Goal: Use online tool/utility

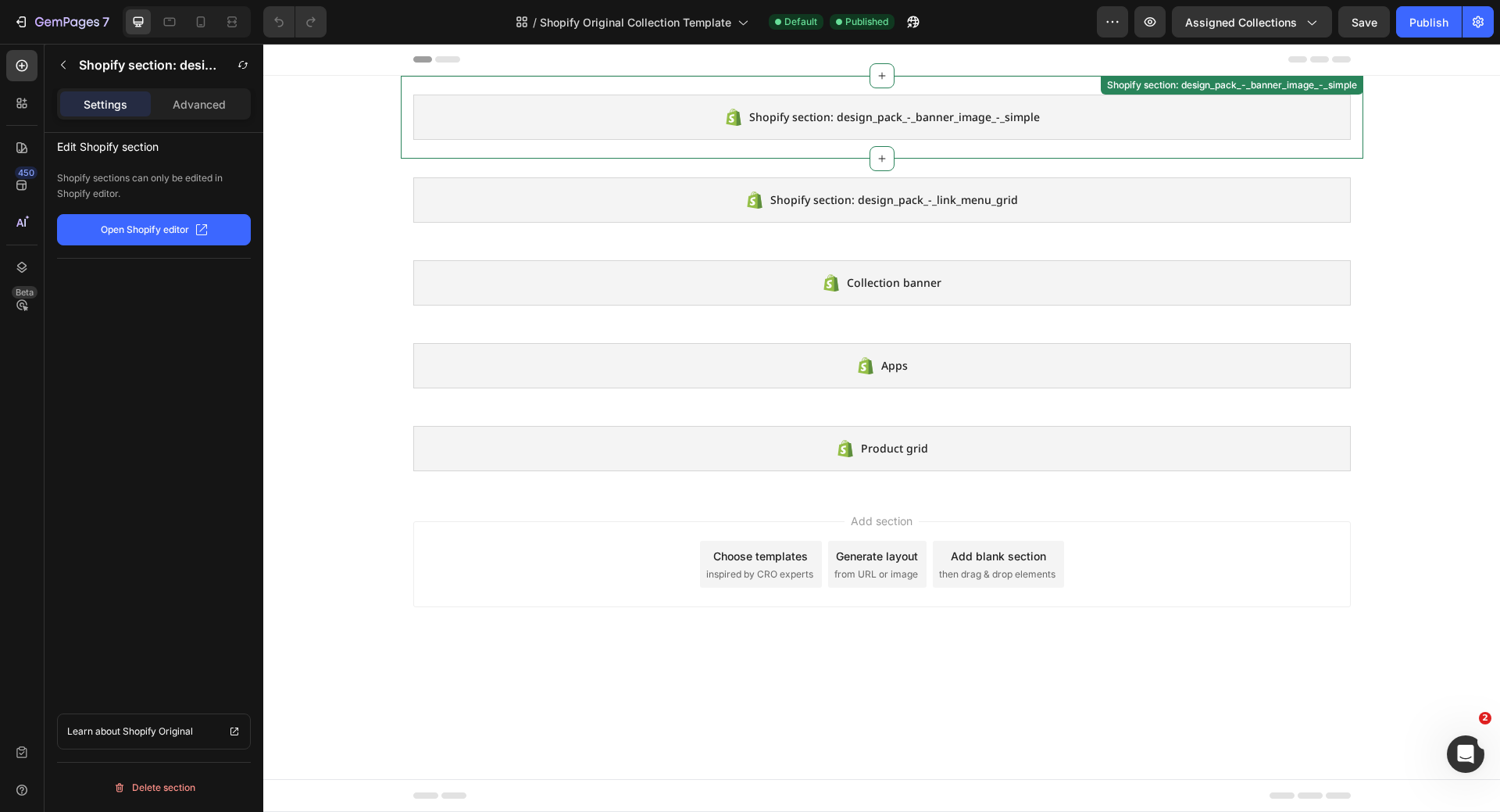
click at [980, 128] on div "Shopify section: design_pack_-_banner_image_-_simple" at bounding box center [882, 117] width 938 height 45
click at [125, 237] on button "Open Shopify editor" at bounding box center [153, 229] width 193 height 31
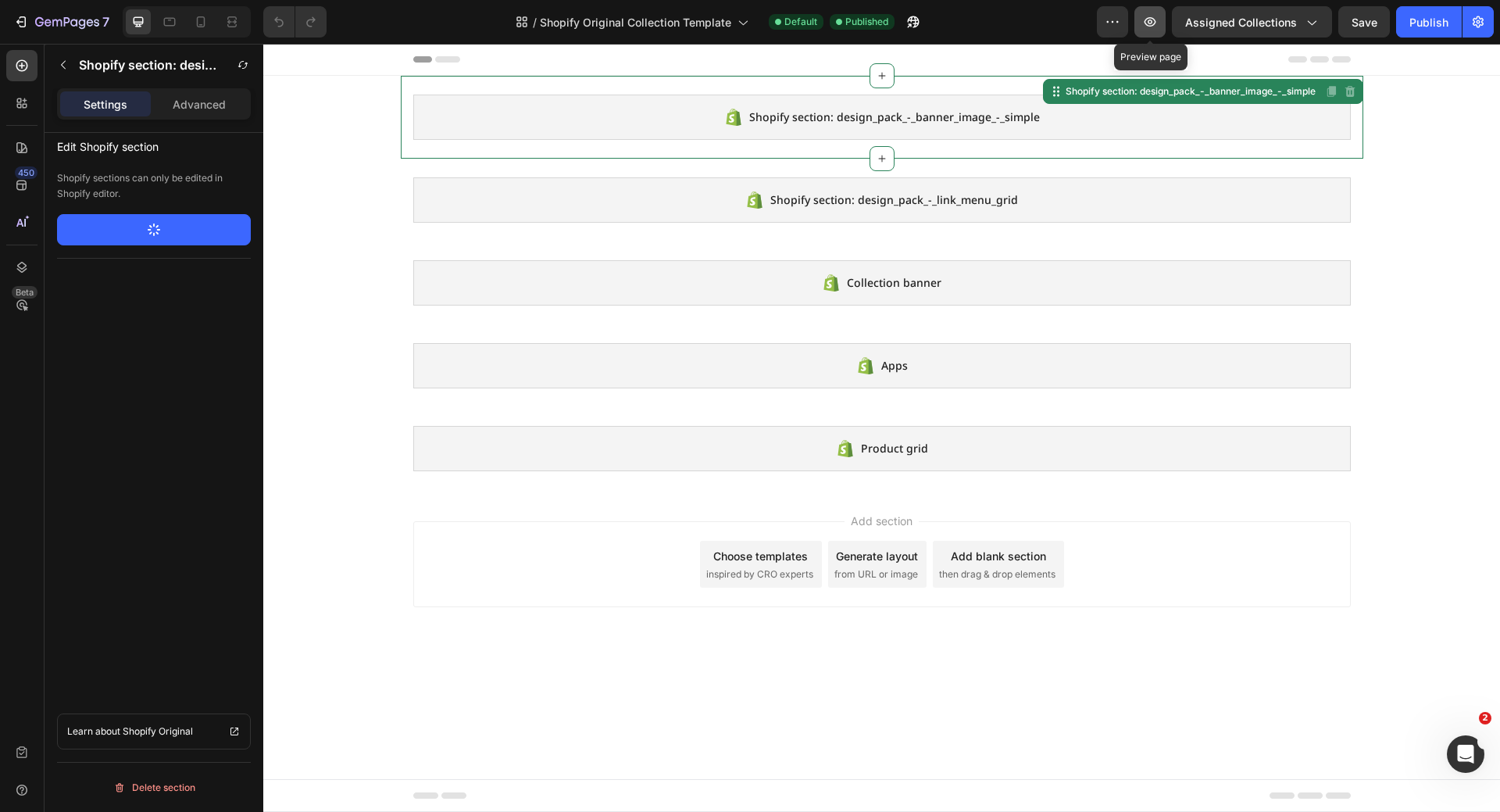
click at [1157, 25] on icon "button" at bounding box center [1150, 22] width 16 height 16
click at [16, 25] on icon "button" at bounding box center [21, 22] width 16 height 16
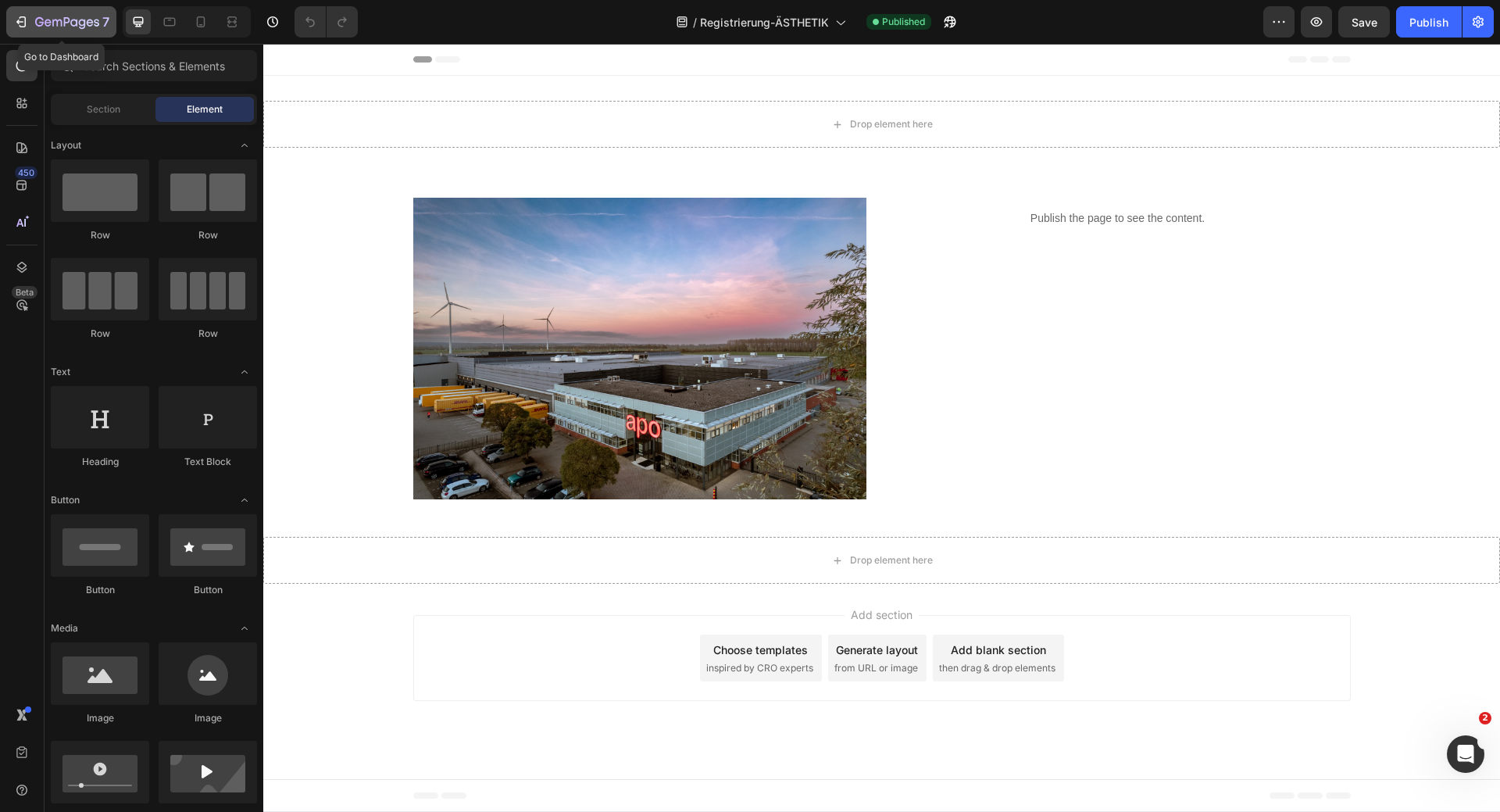
click at [73, 29] on div "7" at bounding box center [72, 22] width 75 height 19
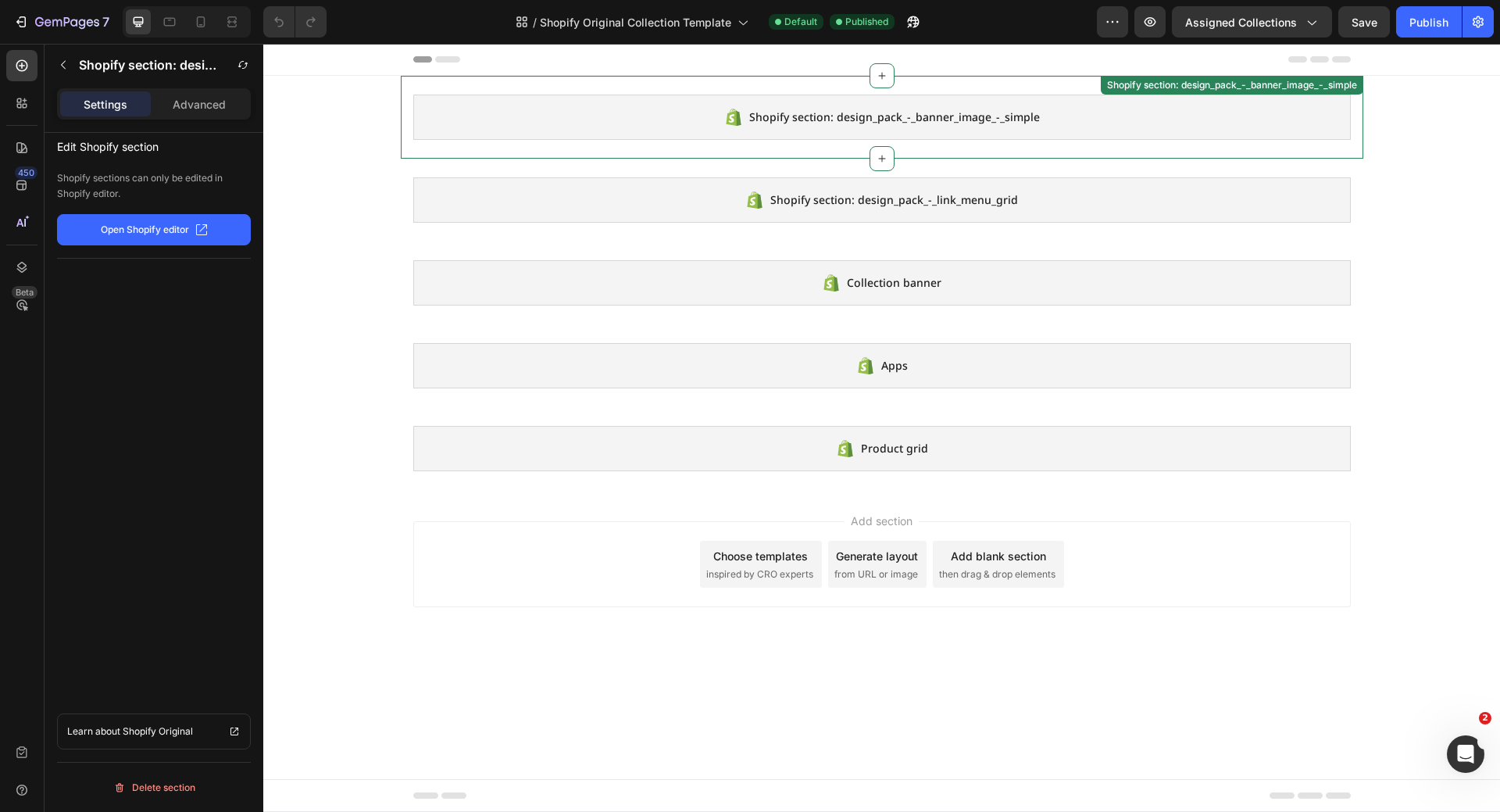
click at [1025, 125] on span "Shopify section: design_pack_-_banner_image_-_simple" at bounding box center [894, 117] width 291 height 19
click at [204, 225] on icon "button" at bounding box center [201, 229] width 12 height 12
